Goal: Transaction & Acquisition: Obtain resource

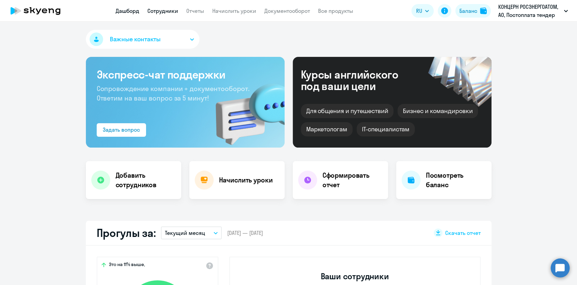
click at [159, 12] on link "Сотрудники" at bounding box center [162, 10] width 31 height 7
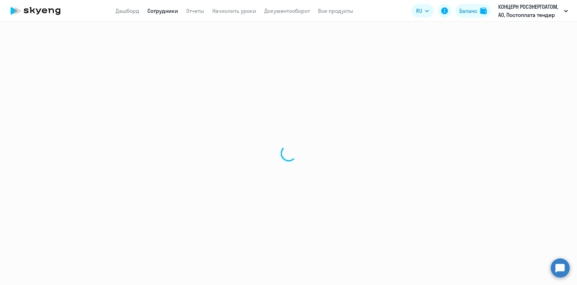
select select "30"
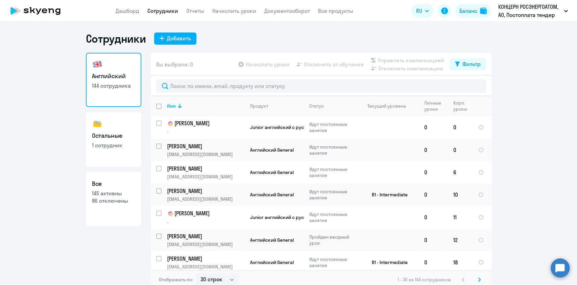
click at [34, 143] on ng-component "Сотрудники Добавить Английский 144 сотрудника Остальные 1 сотрудник Все 145 акт…" at bounding box center [288, 160] width 577 height 257
click at [197, 8] on link "Отчеты" at bounding box center [195, 10] width 18 height 7
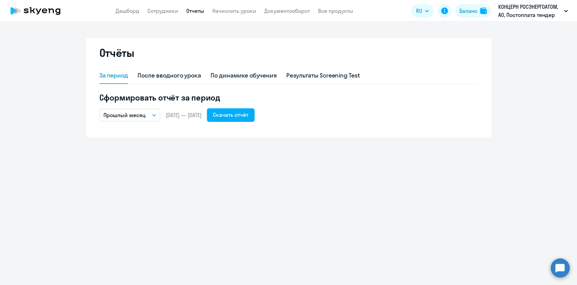
click at [138, 114] on p "Прошлый месяц" at bounding box center [124, 115] width 42 height 8
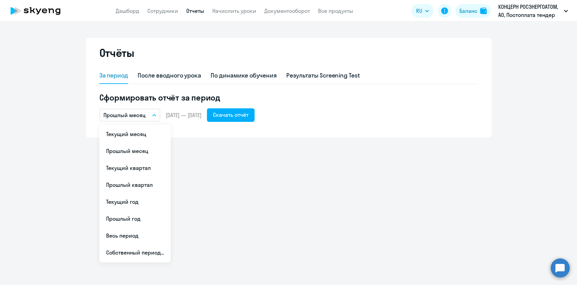
click at [211, 173] on div "Отчёты За период После вводного урока По динамике обучения Результаты Screening…" at bounding box center [288, 153] width 577 height 263
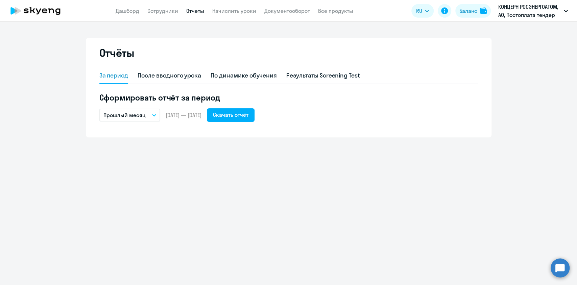
click at [130, 115] on p "Прошлый месяц" at bounding box center [124, 115] width 42 height 8
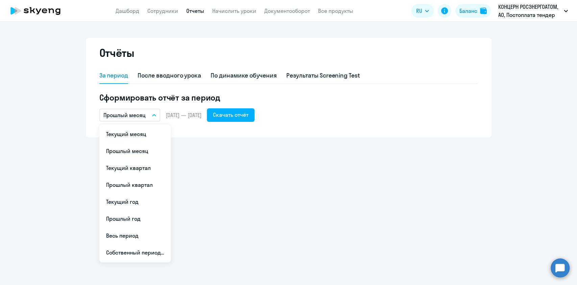
click at [215, 160] on div "Отчёты За период После вводного урока По динамике обучения Результаты Screening…" at bounding box center [288, 153] width 577 height 263
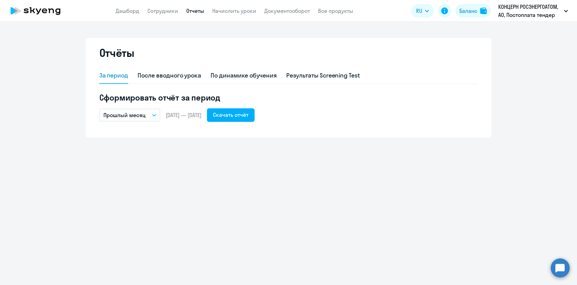
click at [139, 117] on p "Прошлый месяц" at bounding box center [124, 115] width 42 height 8
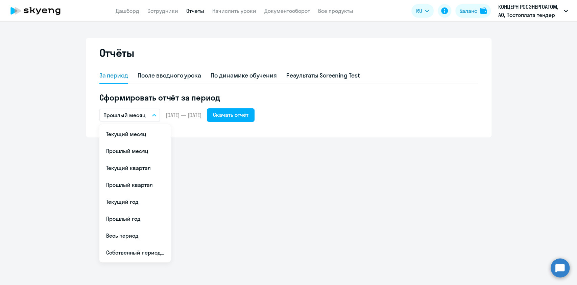
click at [227, 146] on div "Отчёты За период После вводного урока По динамике обучения Результаты Screening…" at bounding box center [288, 153] width 577 height 263
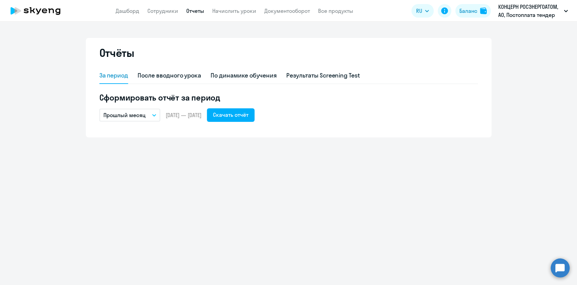
click at [125, 117] on p "Прошлый месяц" at bounding box center [124, 115] width 42 height 8
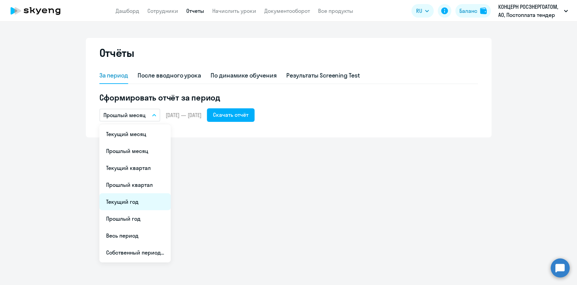
click at [133, 206] on li "Текущий год" at bounding box center [134, 201] width 71 height 17
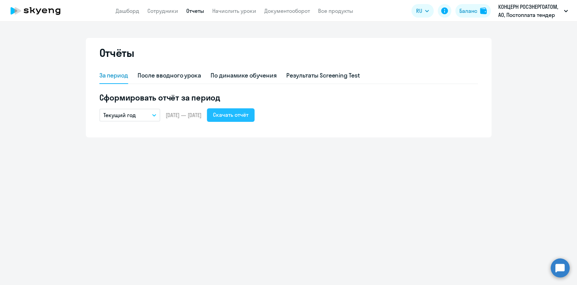
click at [245, 117] on div "Скачать отчёт" at bounding box center [230, 114] width 35 height 8
